Goal: Transaction & Acquisition: Purchase product/service

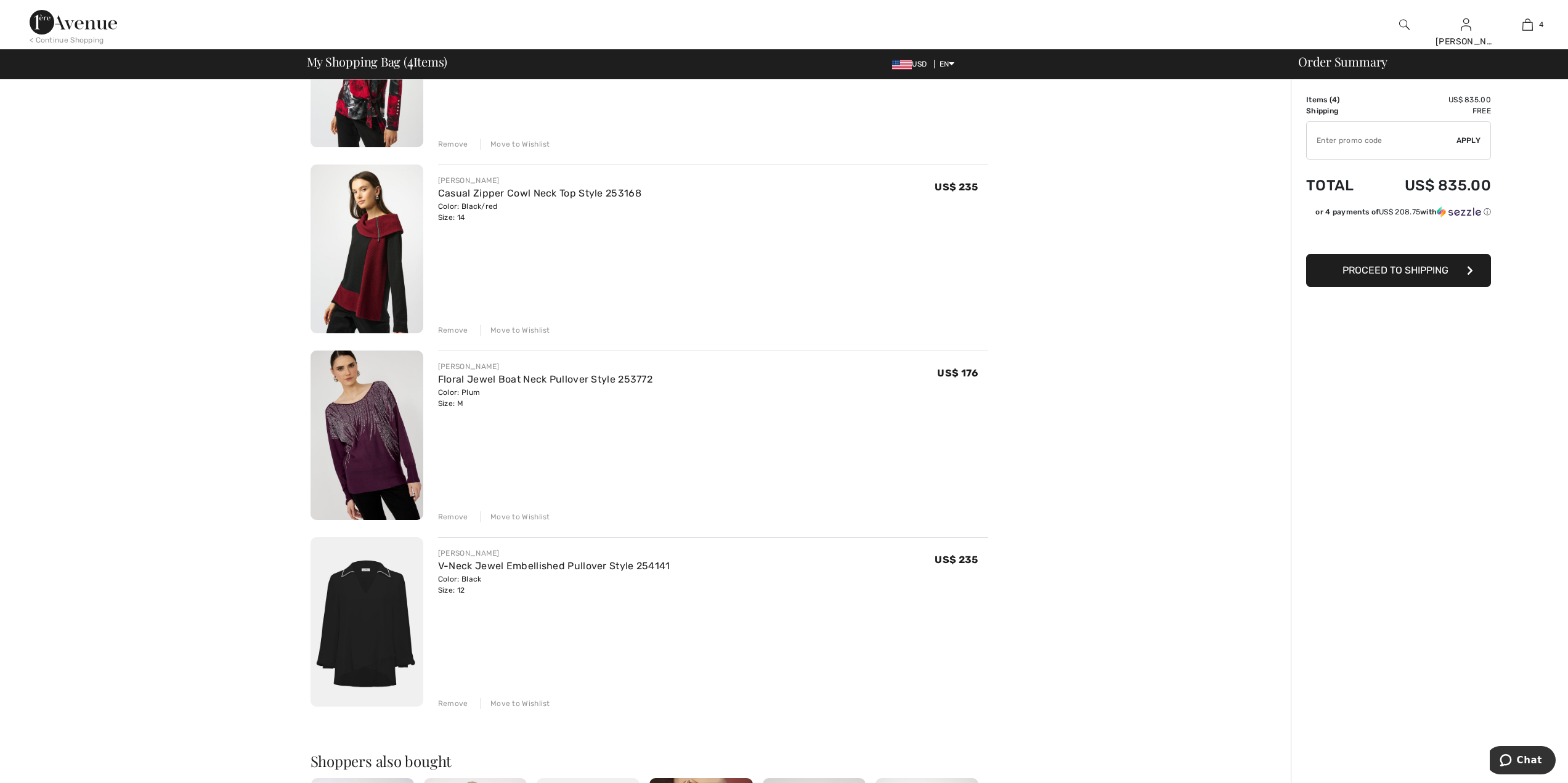
scroll to position [205, 0]
click at [381, 614] on img at bounding box center [367, 620] width 113 height 170
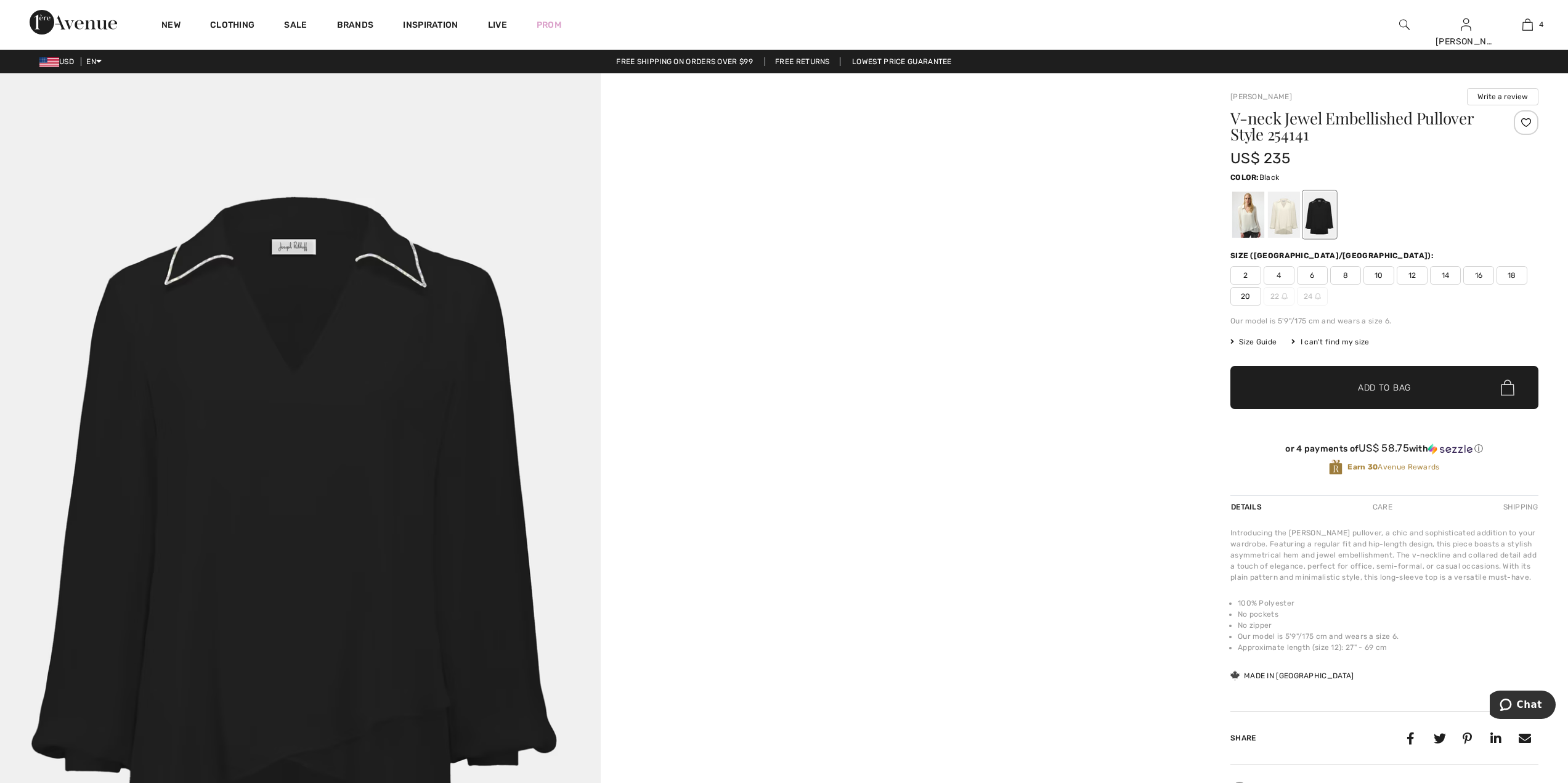
click at [505, 729] on img at bounding box center [300, 523] width 600 height 901
